Goal: Task Accomplishment & Management: Manage account settings

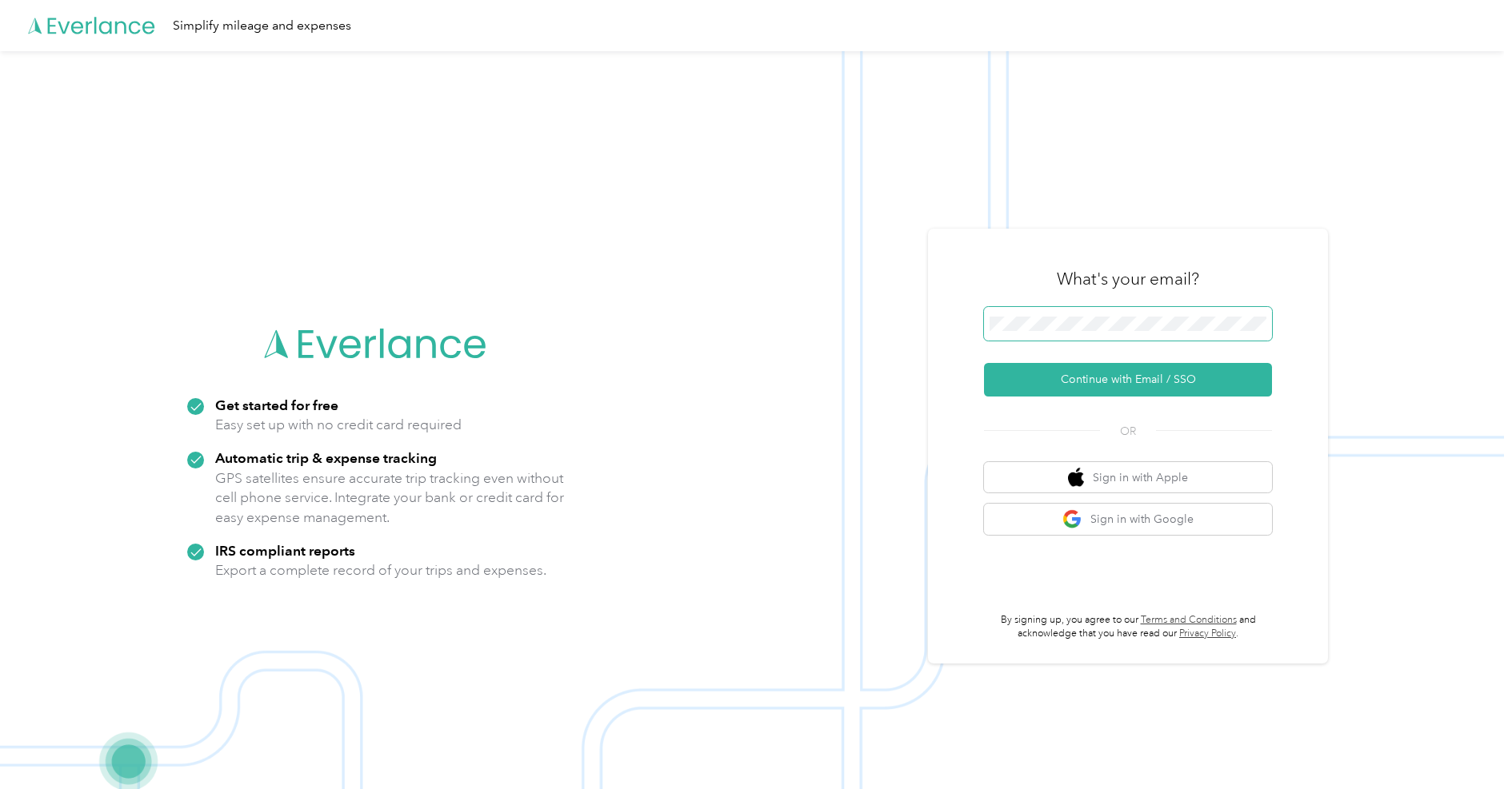
click at [1132, 313] on span at bounding box center [1128, 323] width 288 height 34
click at [1125, 376] on button "Continue with Email / SSO" at bounding box center [1128, 380] width 288 height 34
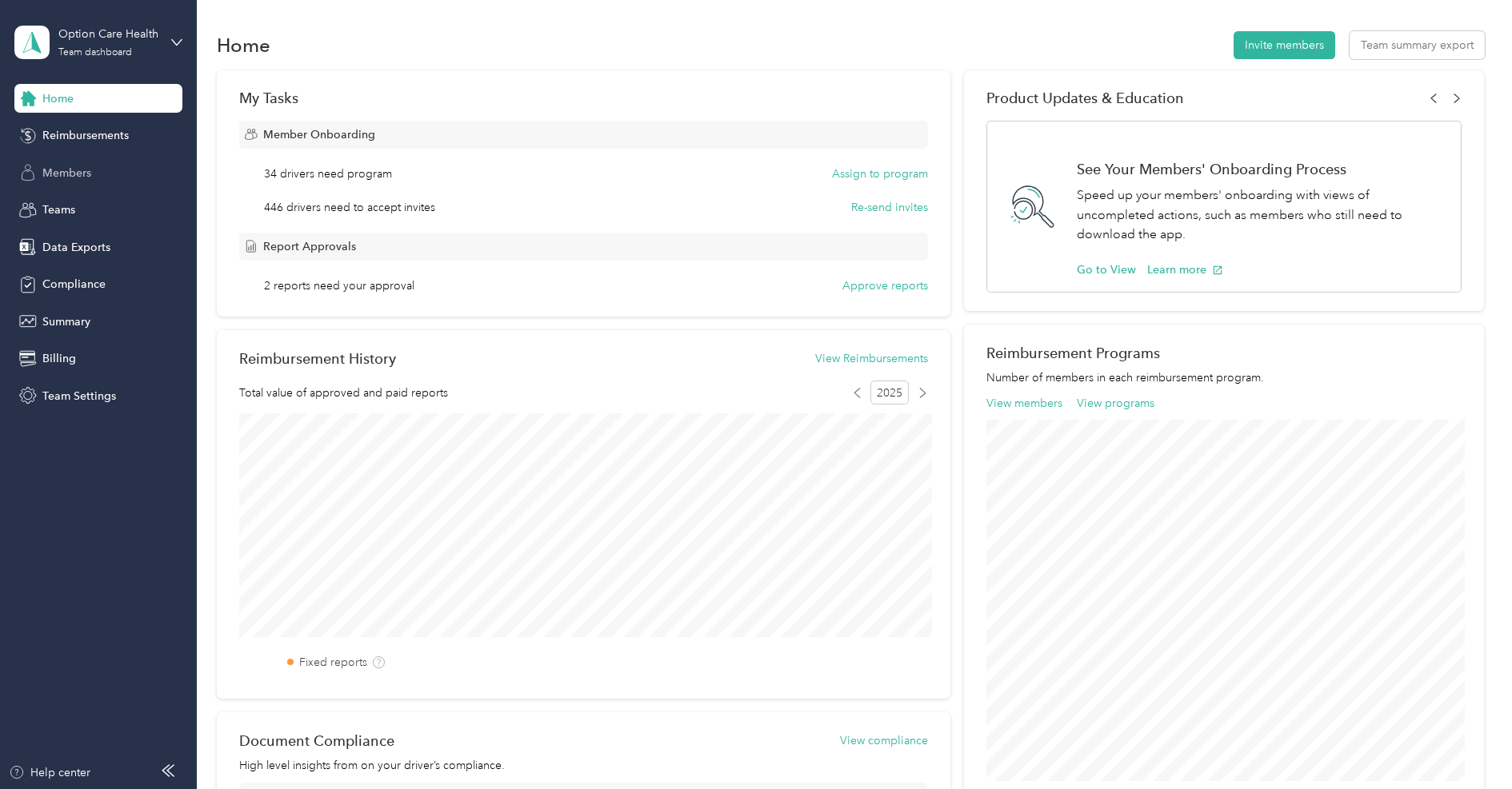
click at [105, 173] on div "Members" at bounding box center [98, 173] width 168 height 29
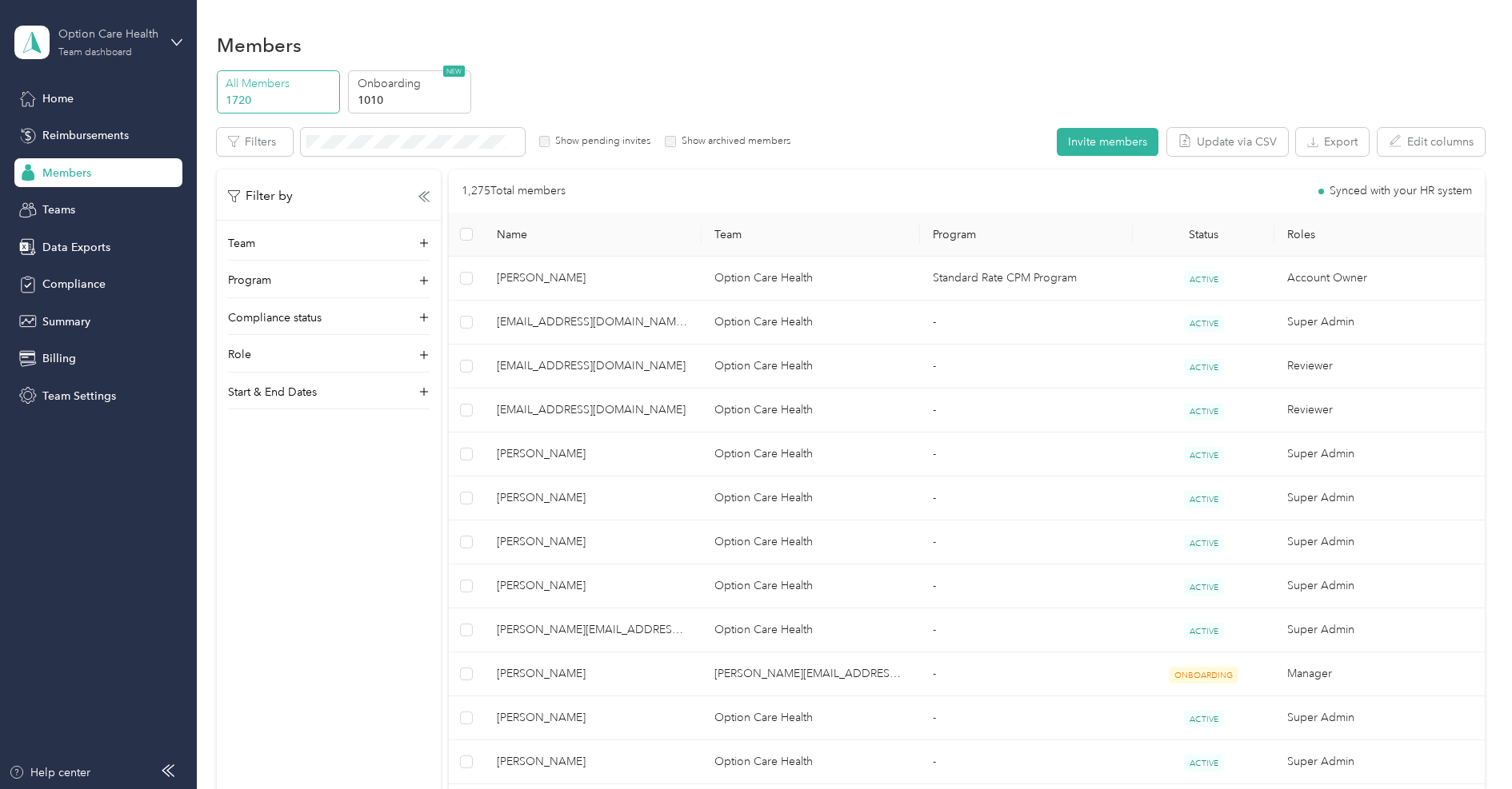
click at [117, 38] on div "Option Care Health" at bounding box center [108, 34] width 100 height 16
click at [73, 202] on div "Log out" at bounding box center [60, 203] width 62 height 16
